Goal: Task Accomplishment & Management: Use online tool/utility

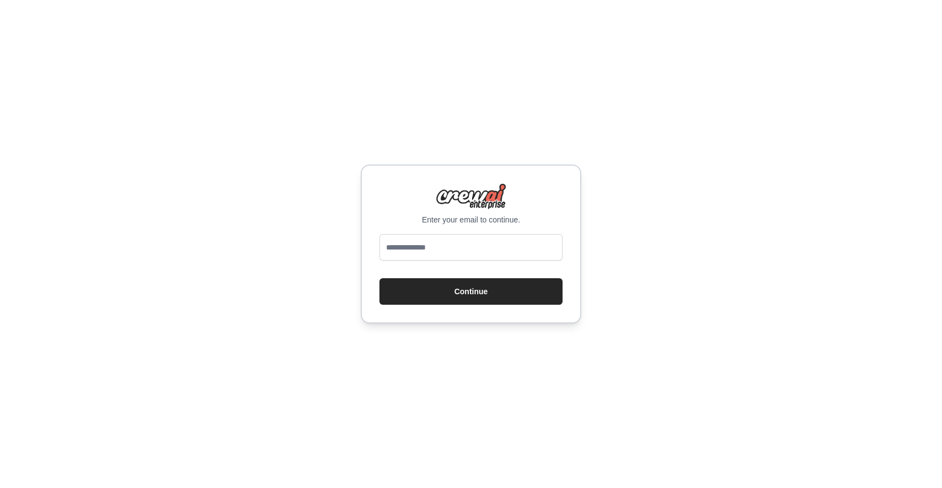
click at [468, 341] on div "Enter your email to continue. Continue" at bounding box center [471, 244] width 942 height 488
click at [506, 247] on input "email" at bounding box center [471, 247] width 183 height 26
type input "**********"
click at [489, 298] on button "Continue" at bounding box center [471, 291] width 183 height 26
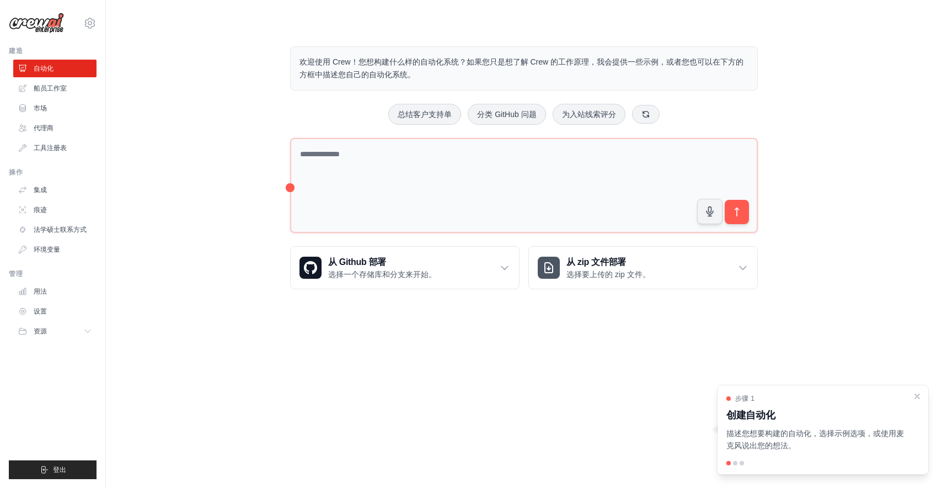
click at [220, 135] on div "欢迎使用 Crew！您想构建什么样的自动化系统？如果您只是想了解 Crew 的工作原理，我会提供一些示例，或者您也可以在下方的方框中描述您自己的自动化系统。 …" at bounding box center [524, 168] width 801 height 278
click at [54, 117] on ul "自动化 船员工作室 市场 代理商 工具注册表" at bounding box center [54, 108] width 83 height 97
click at [45, 100] on link "市场" at bounding box center [55, 108] width 83 height 18
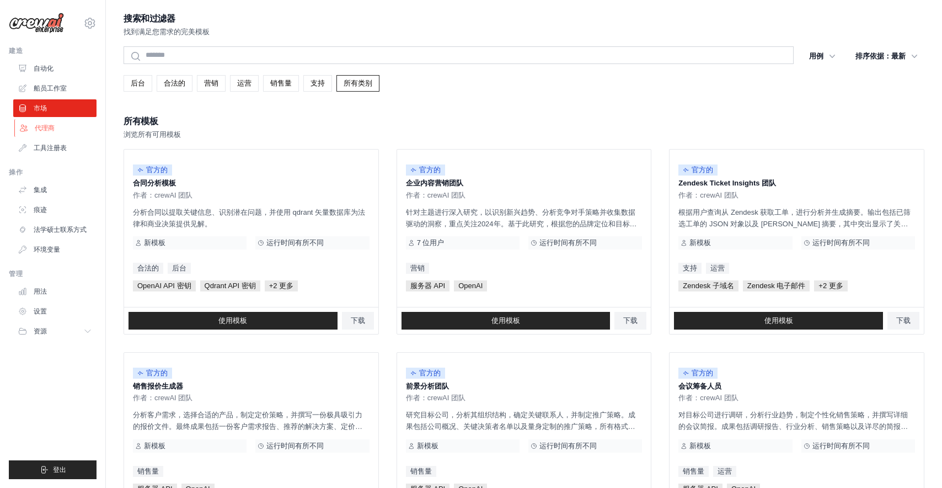
click at [49, 127] on font "代理商" at bounding box center [45, 128] width 20 height 8
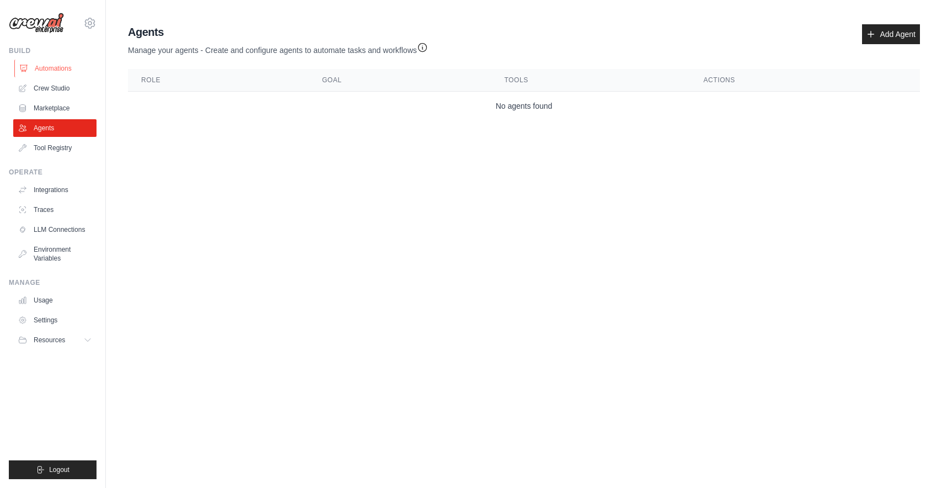
click at [76, 67] on link "Automations" at bounding box center [55, 69] width 83 height 18
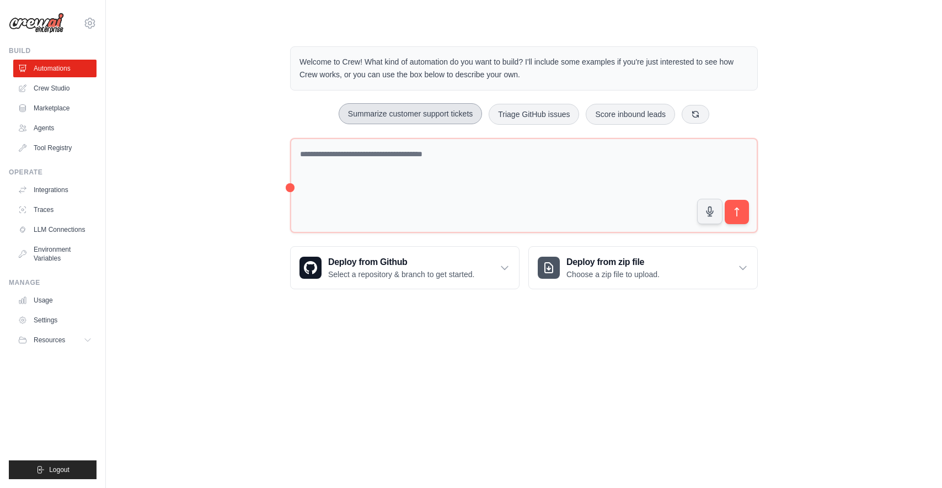
click at [375, 119] on button "Summarize customer support tickets" at bounding box center [410, 113] width 143 height 21
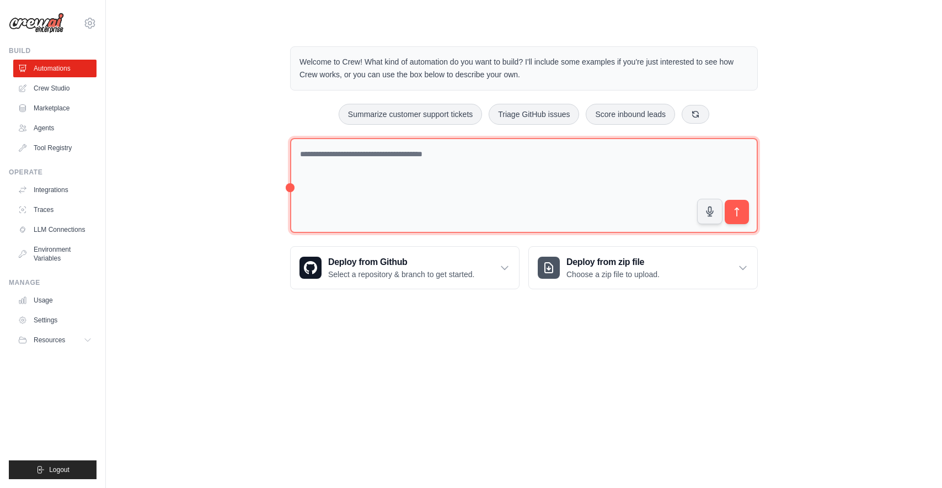
click at [751, 208] on textarea at bounding box center [524, 185] width 468 height 95
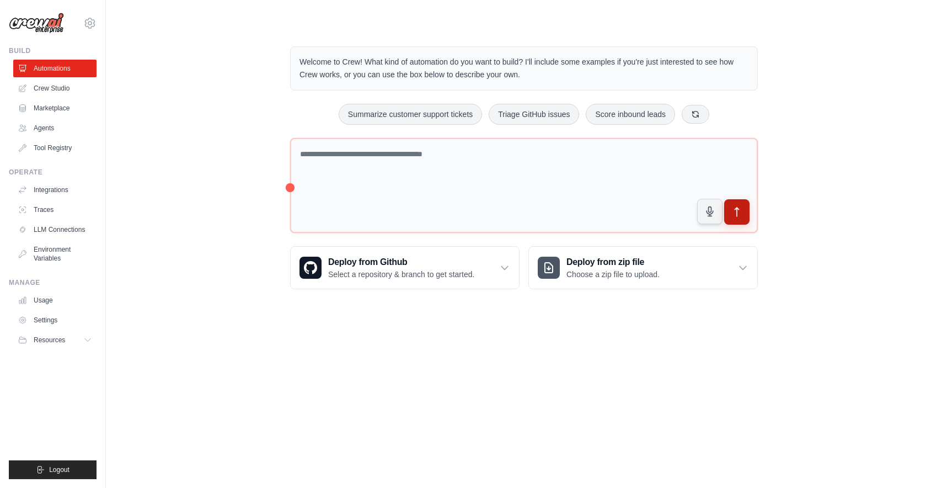
click at [741, 210] on icon "submit" at bounding box center [737, 212] width 12 height 12
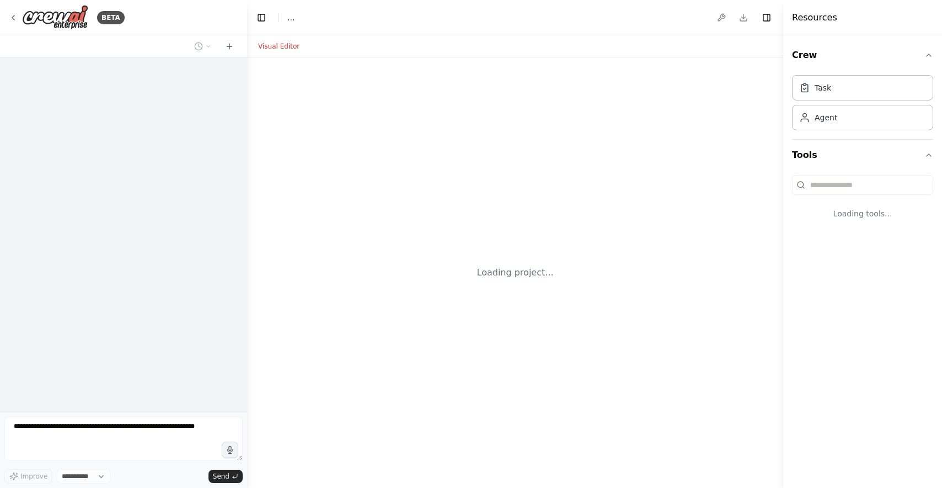
select select "****"
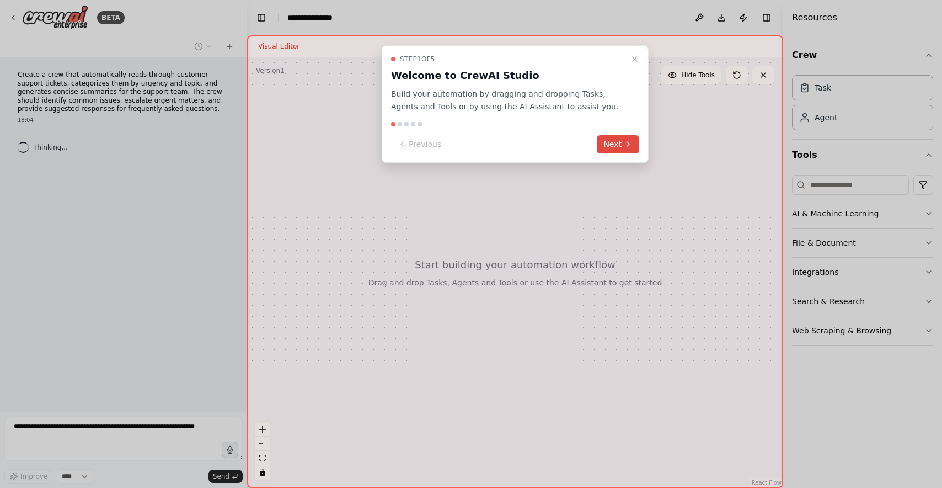
click at [612, 148] on button "Next" at bounding box center [618, 144] width 42 height 18
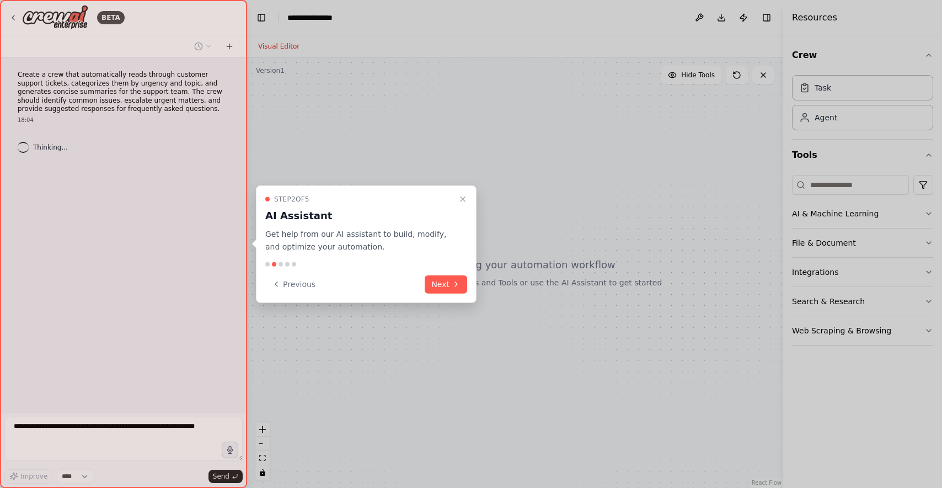
click at [442, 294] on div "Step 2 of 5 AI Assistant Get help from our AI assistant to build, modify, and o…" at bounding box center [366, 243] width 221 height 117
click at [449, 285] on button "Next" at bounding box center [446, 284] width 42 height 18
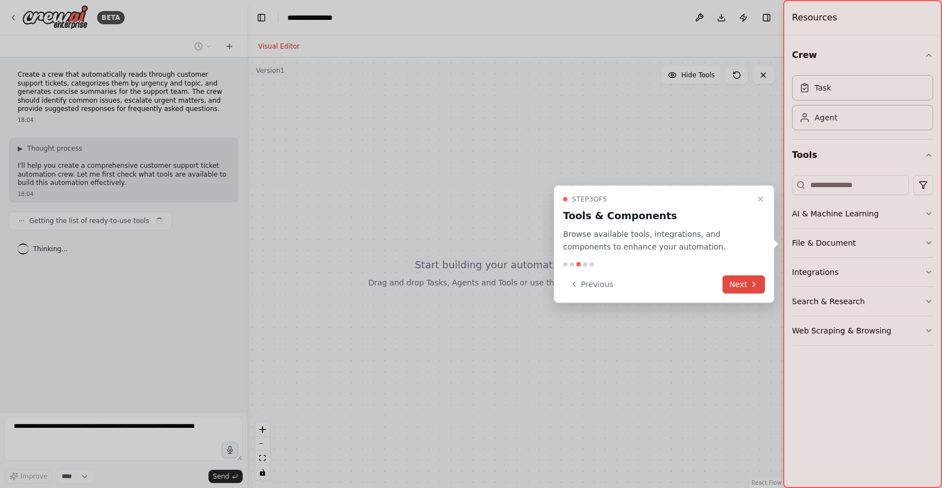
click at [739, 285] on button "Next" at bounding box center [744, 284] width 42 height 18
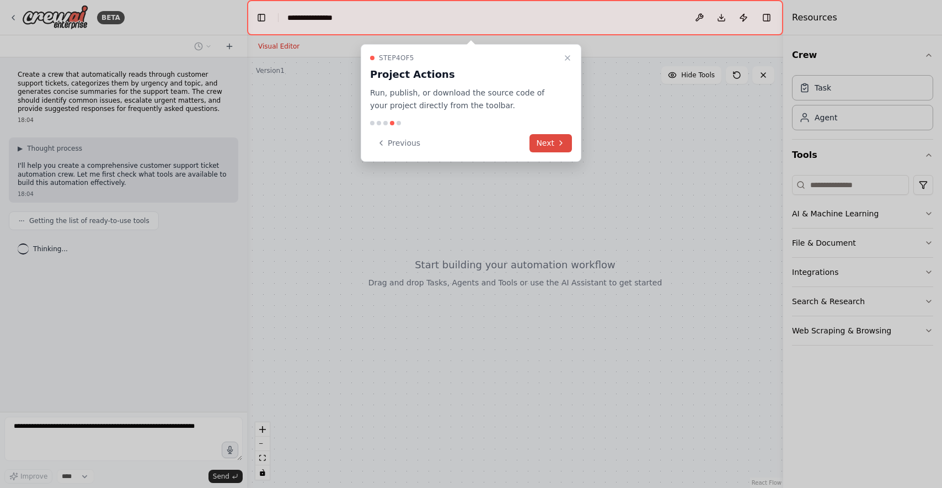
click at [553, 146] on button "Next" at bounding box center [551, 143] width 42 height 18
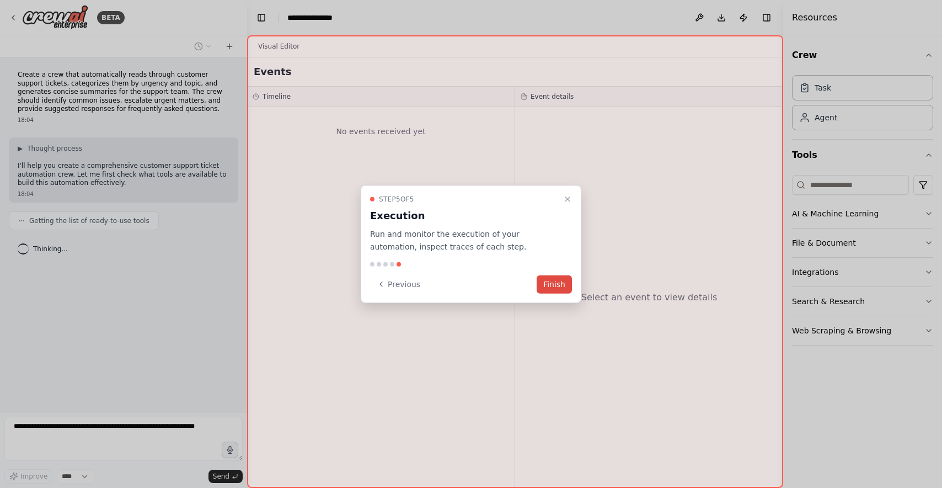
click at [565, 286] on button "Finish" at bounding box center [554, 284] width 35 height 18
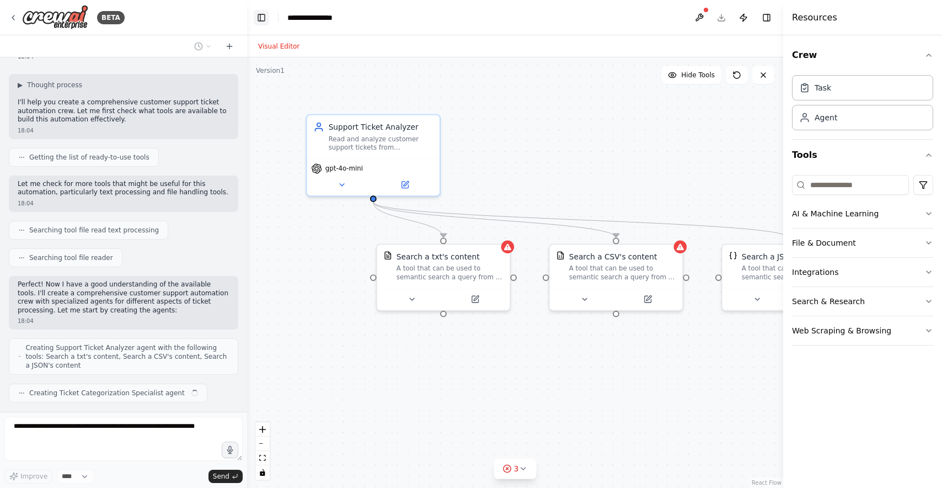
scroll to position [91, 0]
